Goal: Transaction & Acquisition: Purchase product/service

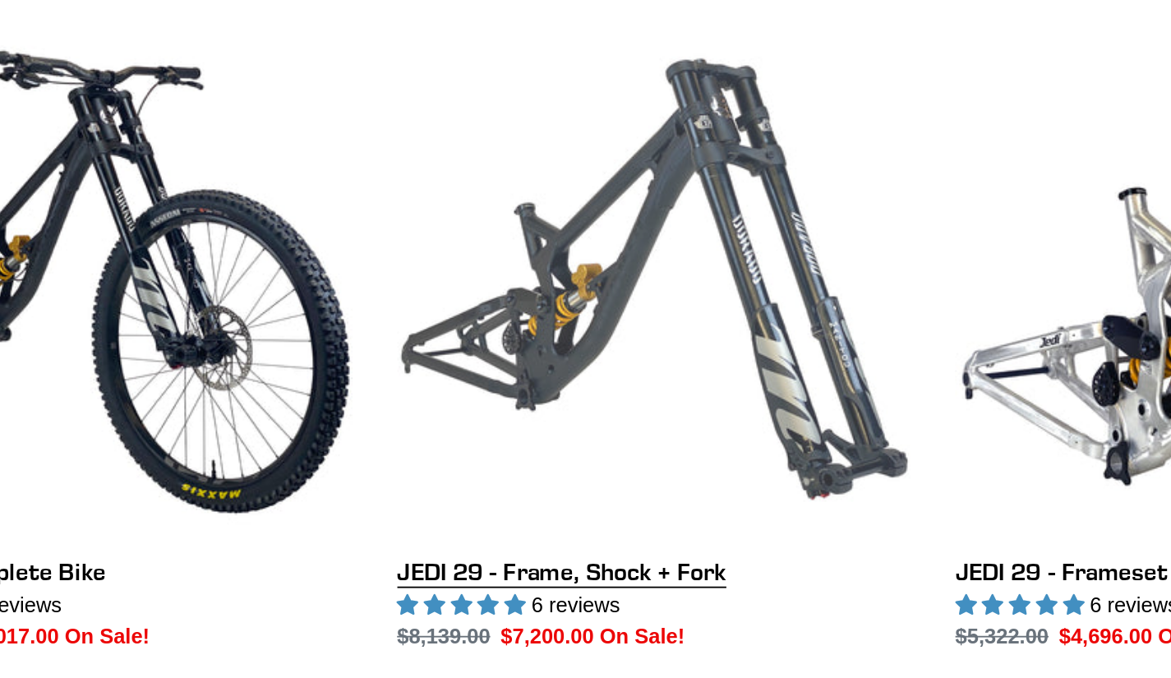
click at [519, 522] on link "JEDI 29 - Frame, Shock + Fork" at bounding box center [586, 400] width 282 height 346
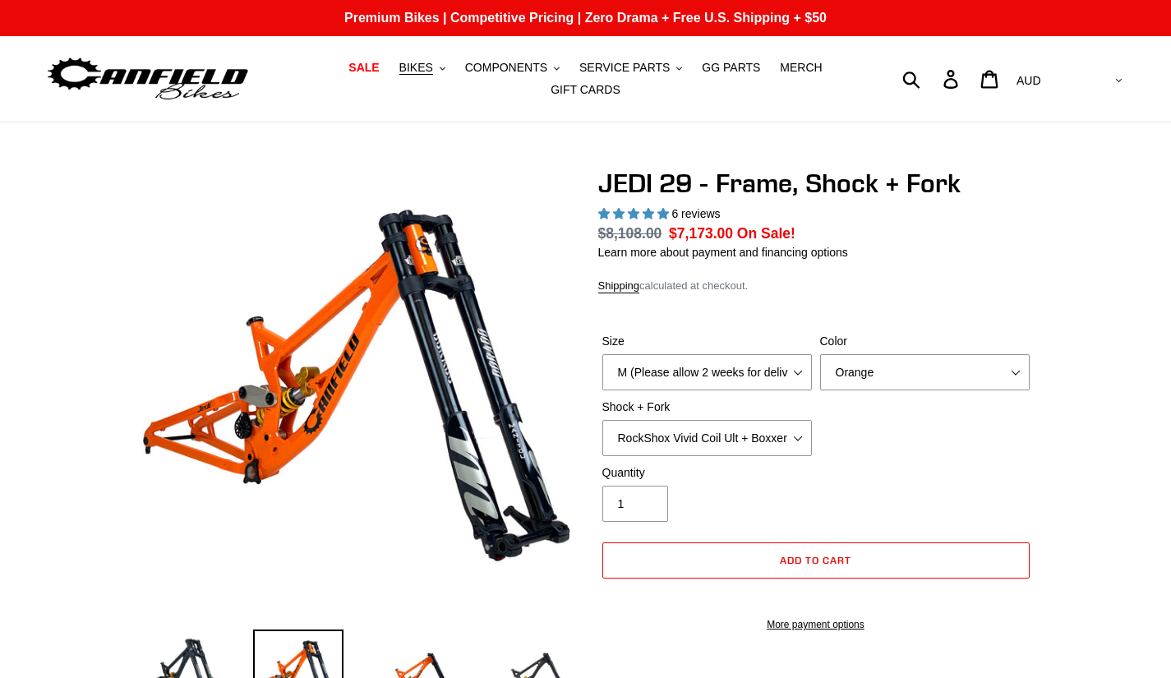
select select "highest-rating"
click at [723, 362] on select "M (Please allow 2 weeks for delivery) L (Please allow 2 weeks for delivery) XL" at bounding box center [707, 372] width 210 height 36
select select "XL"
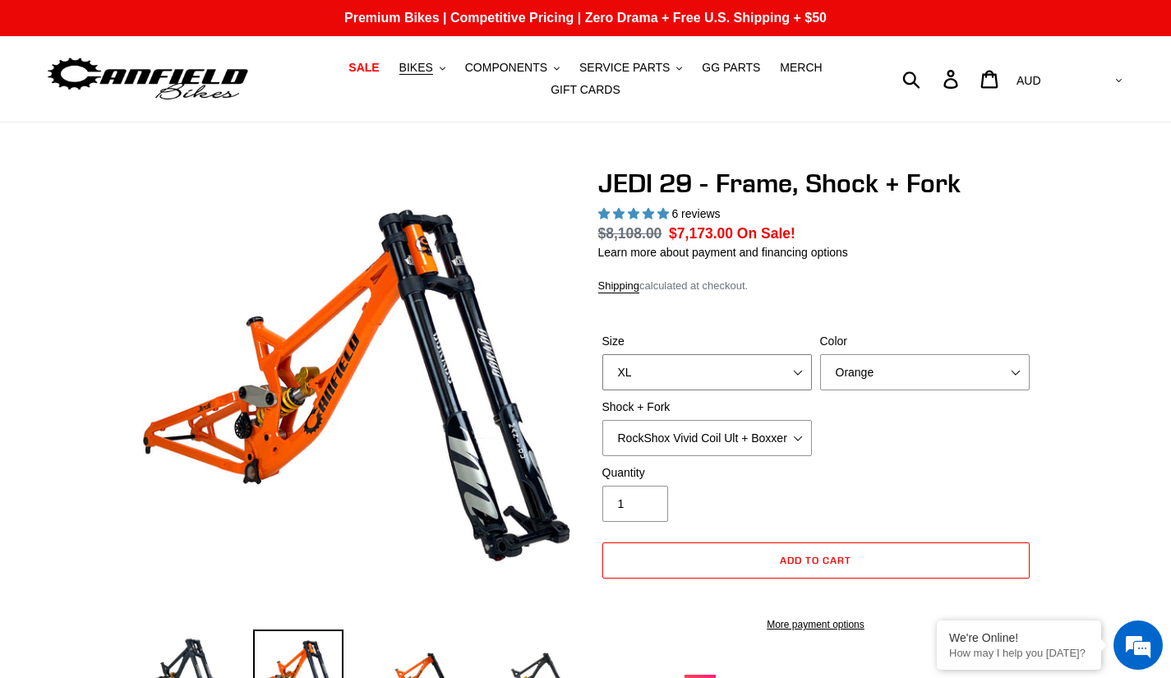
click at [602, 354] on select "M (Please allow 2 weeks for delivery) L (Please allow 2 weeks for delivery) XL" at bounding box center [707, 372] width 210 height 36
click at [836, 354] on select "Orange Stealth Black Raw" at bounding box center [925, 372] width 210 height 36
click at [820, 354] on select "Orange Stealth Black Raw" at bounding box center [925, 372] width 210 height 36
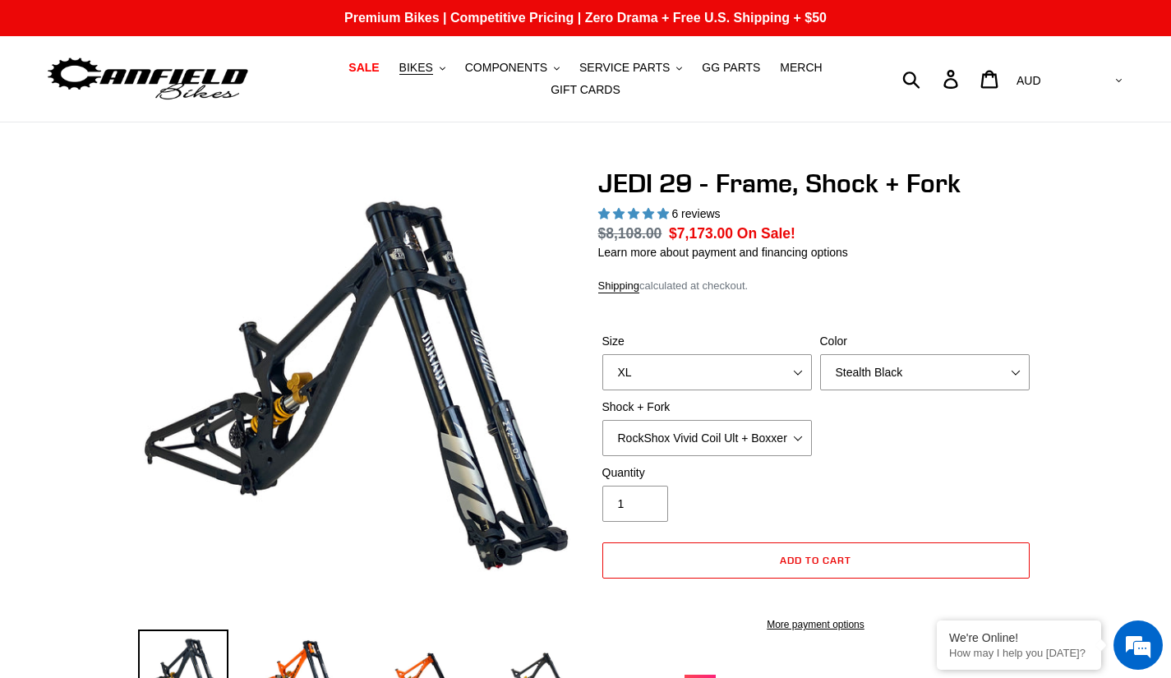
click at [851, 382] on div "Size M (Please allow 2 weeks for delivery) L (Please allow 2 weeks for delivery…" at bounding box center [816, 398] width 436 height 131
click at [854, 342] on div "Color Orange Stealth Black Raw" at bounding box center [925, 362] width 218 height 58
click at [845, 364] on select "Orange Stealth Black Raw" at bounding box center [925, 372] width 210 height 36
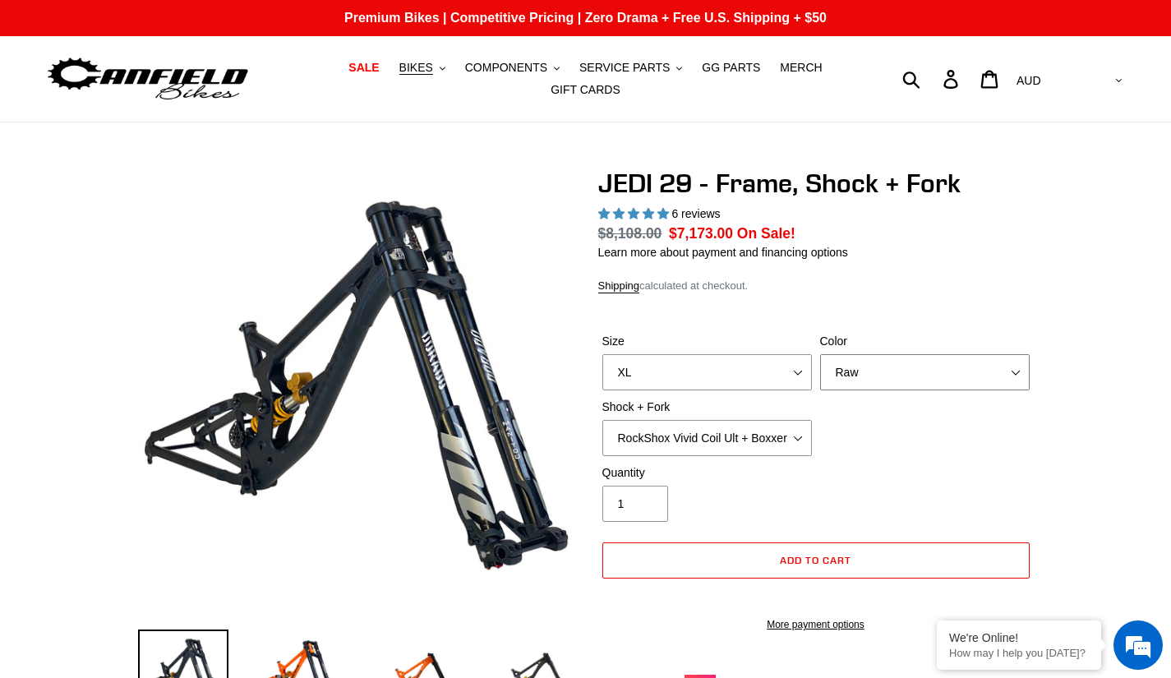
click at [820, 354] on select "Orange Stealth Black Raw" at bounding box center [925, 372] width 210 height 36
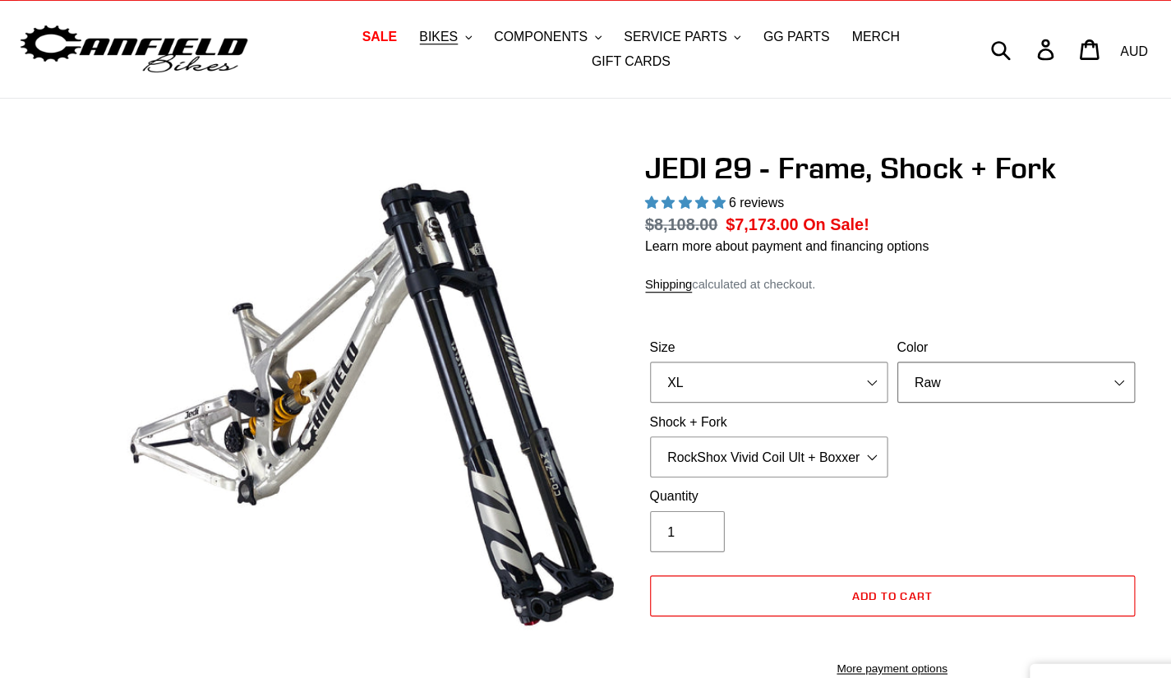
click at [832, 372] on select "Orange Stealth Black Raw" at bounding box center [925, 372] width 210 height 36
select select "Orange"
click at [820, 354] on select "Orange Stealth Black Raw" at bounding box center [925, 372] width 210 height 36
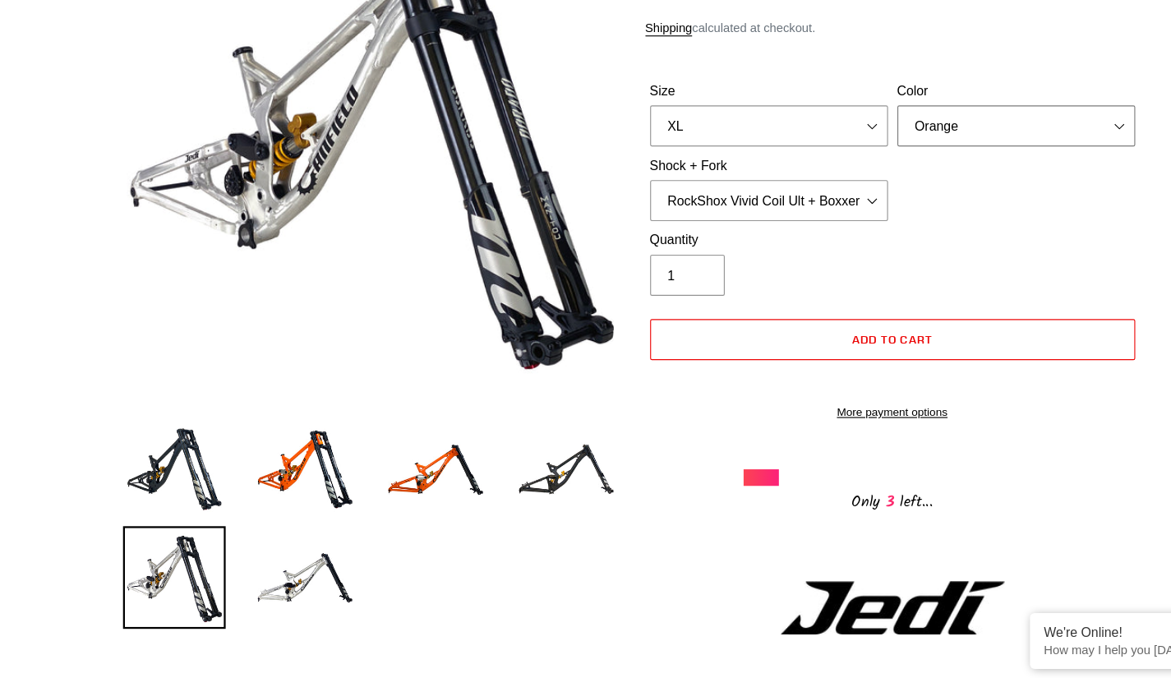
scroll to position [196, 0]
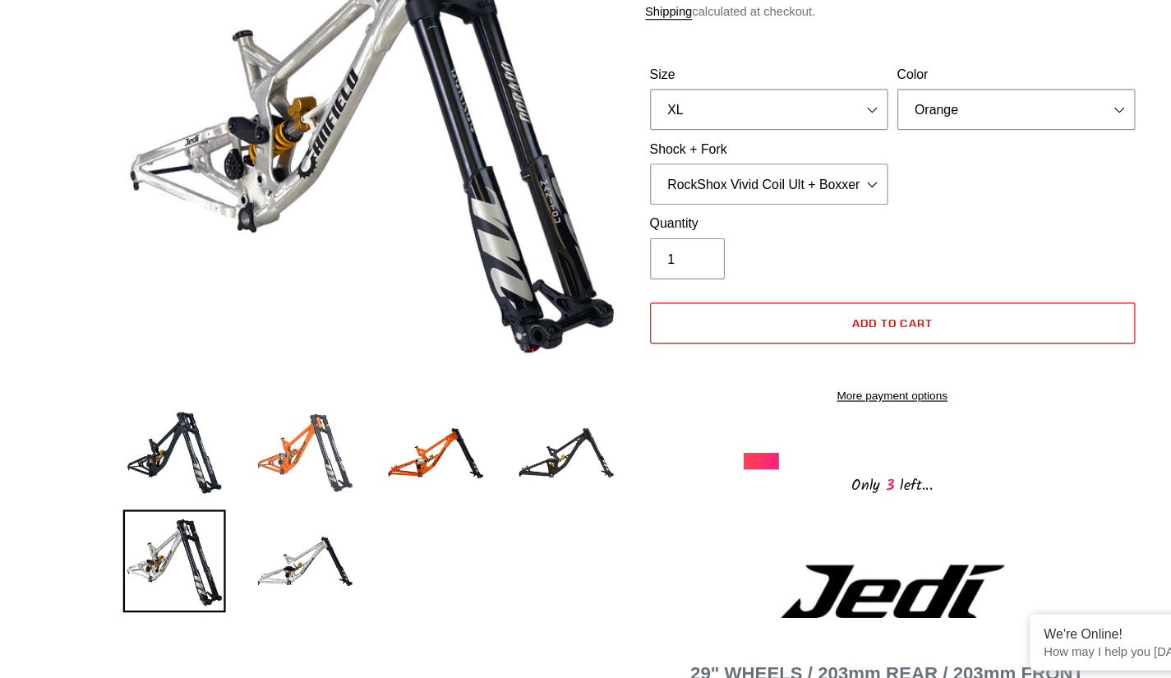
click at [284, 477] on img at bounding box center [298, 478] width 90 height 90
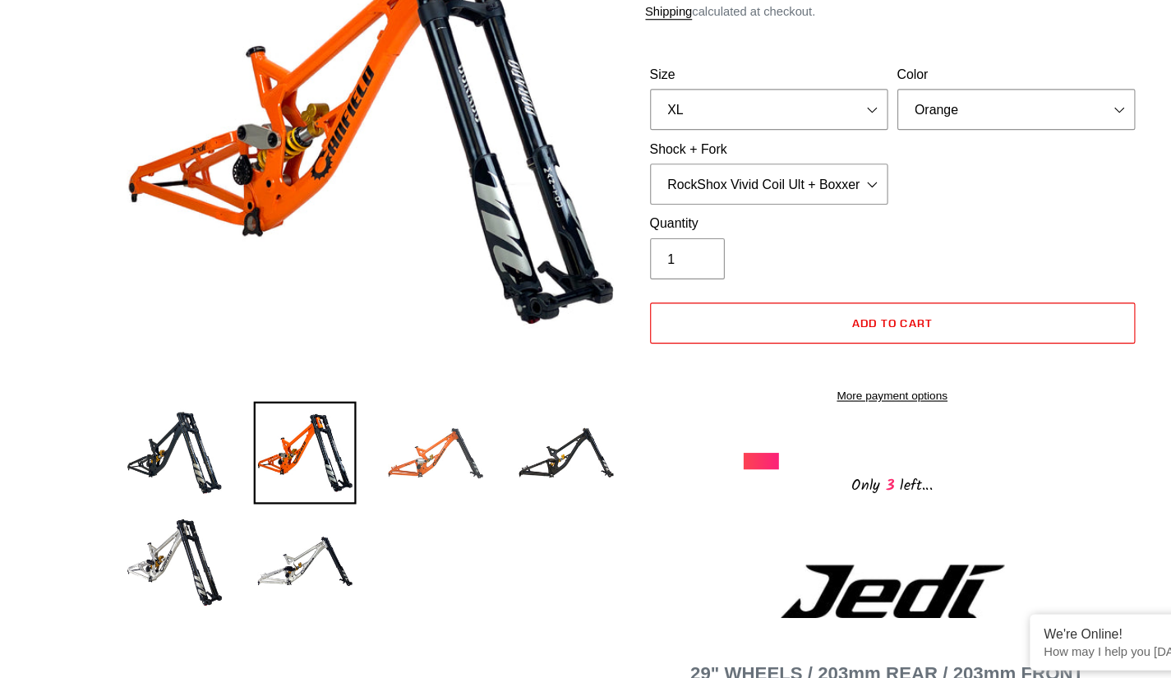
click at [426, 441] on img at bounding box center [413, 478] width 90 height 90
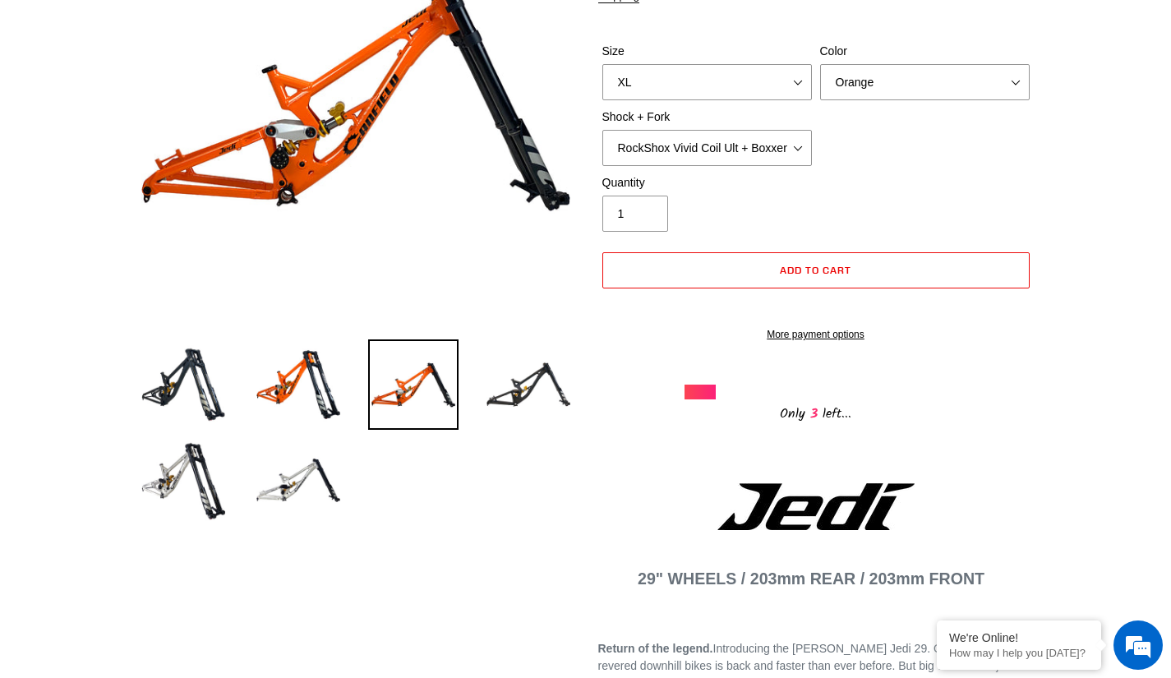
scroll to position [289, 0]
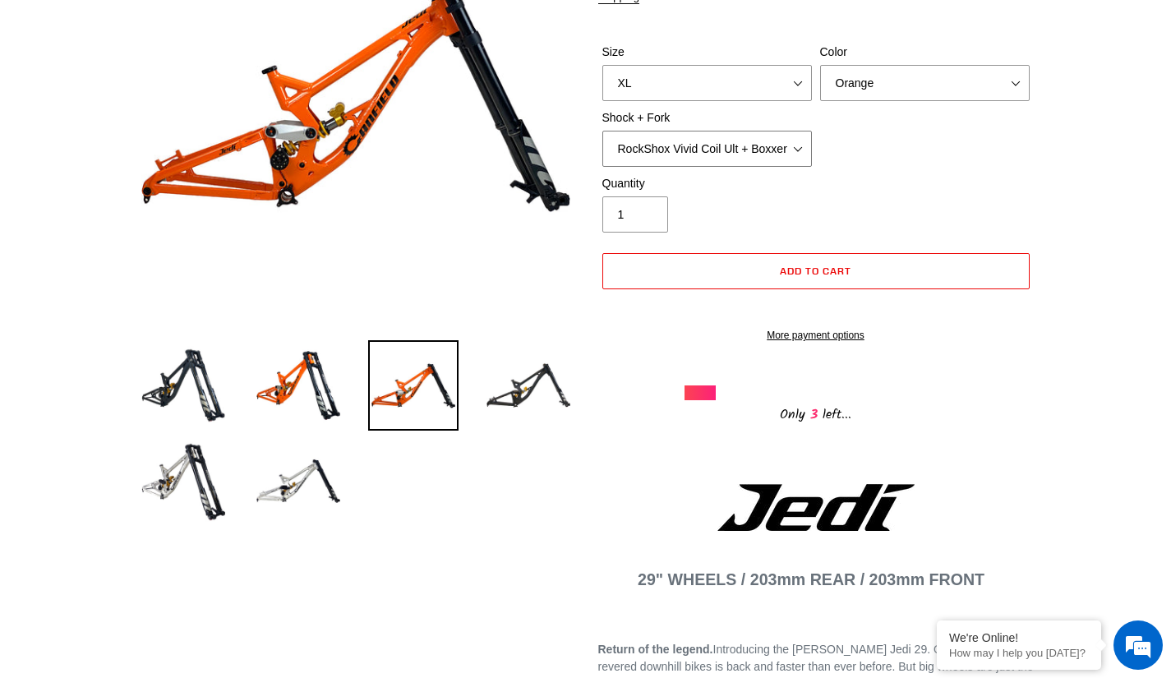
click at [711, 145] on select "RockShox Vivid Coil Ult + Boxxer RC2 C3 Ult Fox DHX2 250x75 + Fox 40 Float Grip…" at bounding box center [707, 149] width 210 height 36
click at [602, 131] on select "RockShox Vivid Coil Ult + Boxxer RC2 C3 Ult Fox DHX2 250x75 + Fox 40 Float Grip…" at bounding box center [707, 149] width 210 height 36
click at [657, 131] on select "RockShox Vivid Coil Ult + Boxxer RC2 C3 Ult Fox DHX2 250x75 + Fox 40 Float Grip…" at bounding box center [707, 149] width 210 height 36
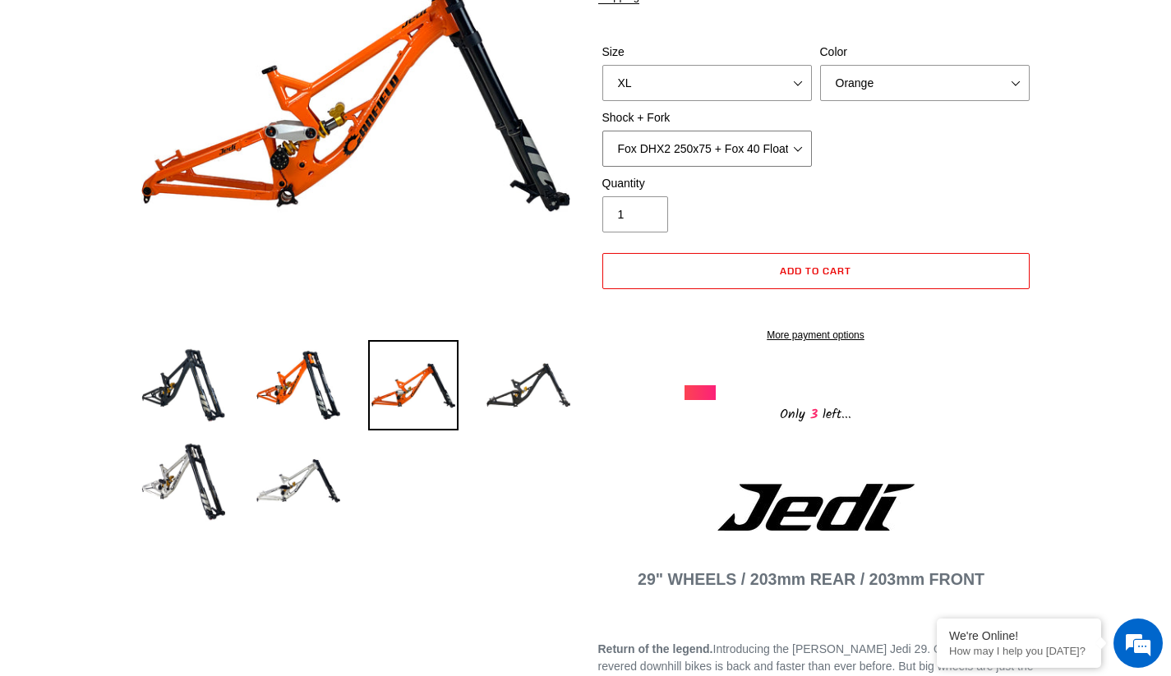
click at [657, 131] on select "RockShox Vivid Coil Ult + Boxxer RC2 C3 Ult Fox DHX2 250x75 + Fox 40 Float Grip…" at bounding box center [707, 149] width 210 height 36
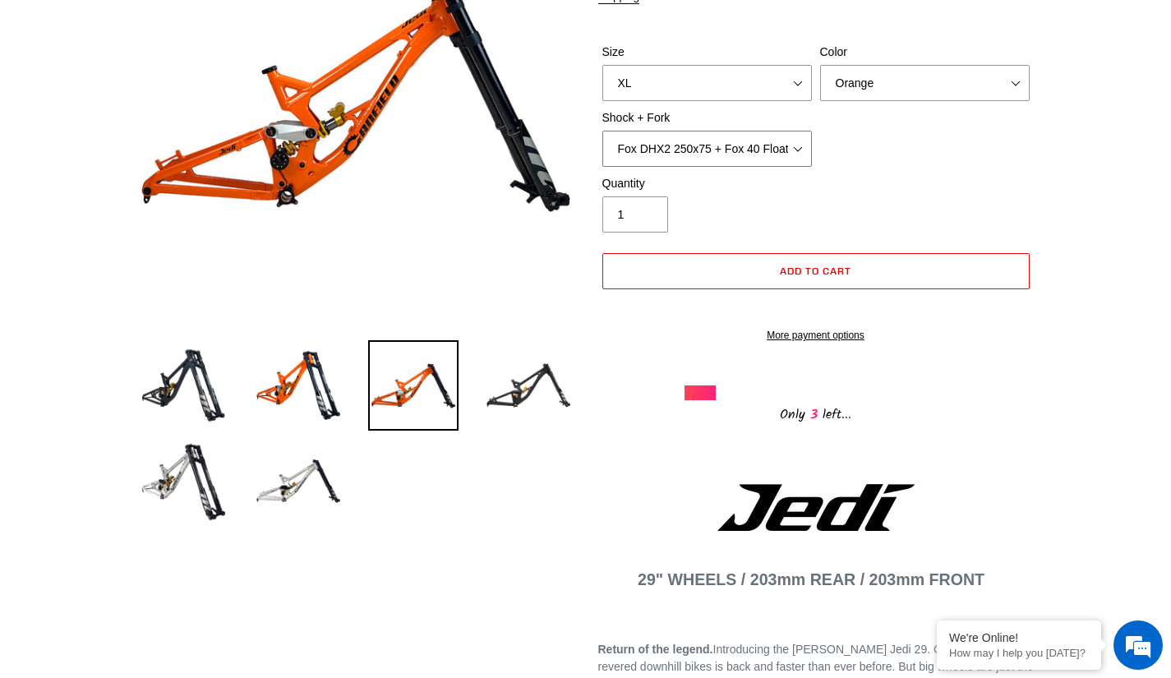
click at [644, 156] on select "RockShox Vivid Coil Ult + Boxxer RC2 C3 Ult Fox DHX2 250x75 + Fox 40 Float Grip…" at bounding box center [707, 149] width 210 height 36
select select "EXT Storia LOK V3 + EXT Vaia 200"
click at [602, 131] on select "RockShox Vivid Coil Ult + Boxxer RC2 C3 Ult Fox DHX2 250x75 + Fox 40 Float Grip…" at bounding box center [707, 149] width 210 height 36
click at [654, 140] on select "RockShox Vivid Coil Ult + Boxxer RC2 C3 Ult Fox DHX2 250x75 + Fox 40 Float Grip…" at bounding box center [707, 149] width 210 height 36
